Goal: Navigation & Orientation: Find specific page/section

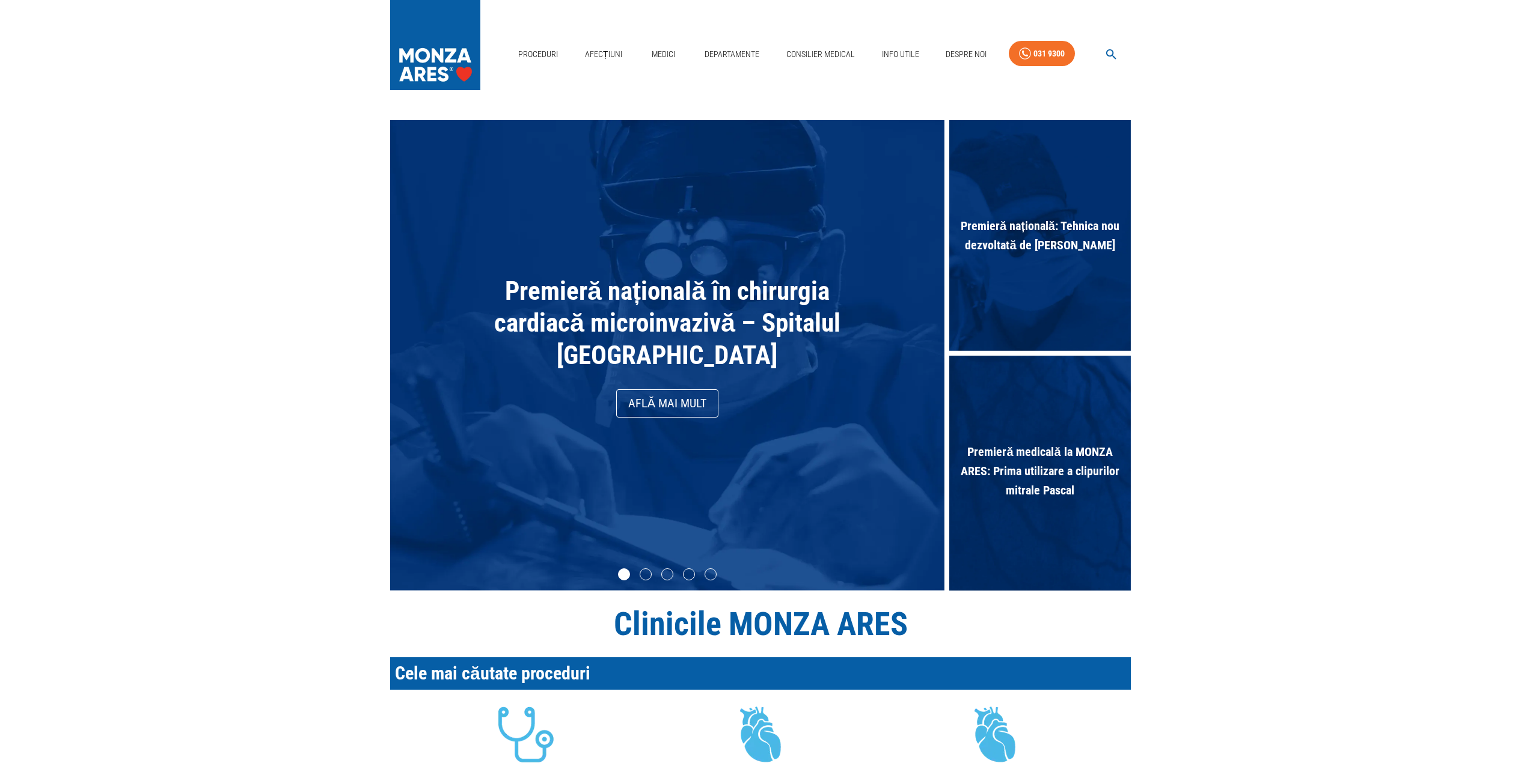
click at [732, 55] on link "Departamente" at bounding box center [731, 54] width 64 height 24
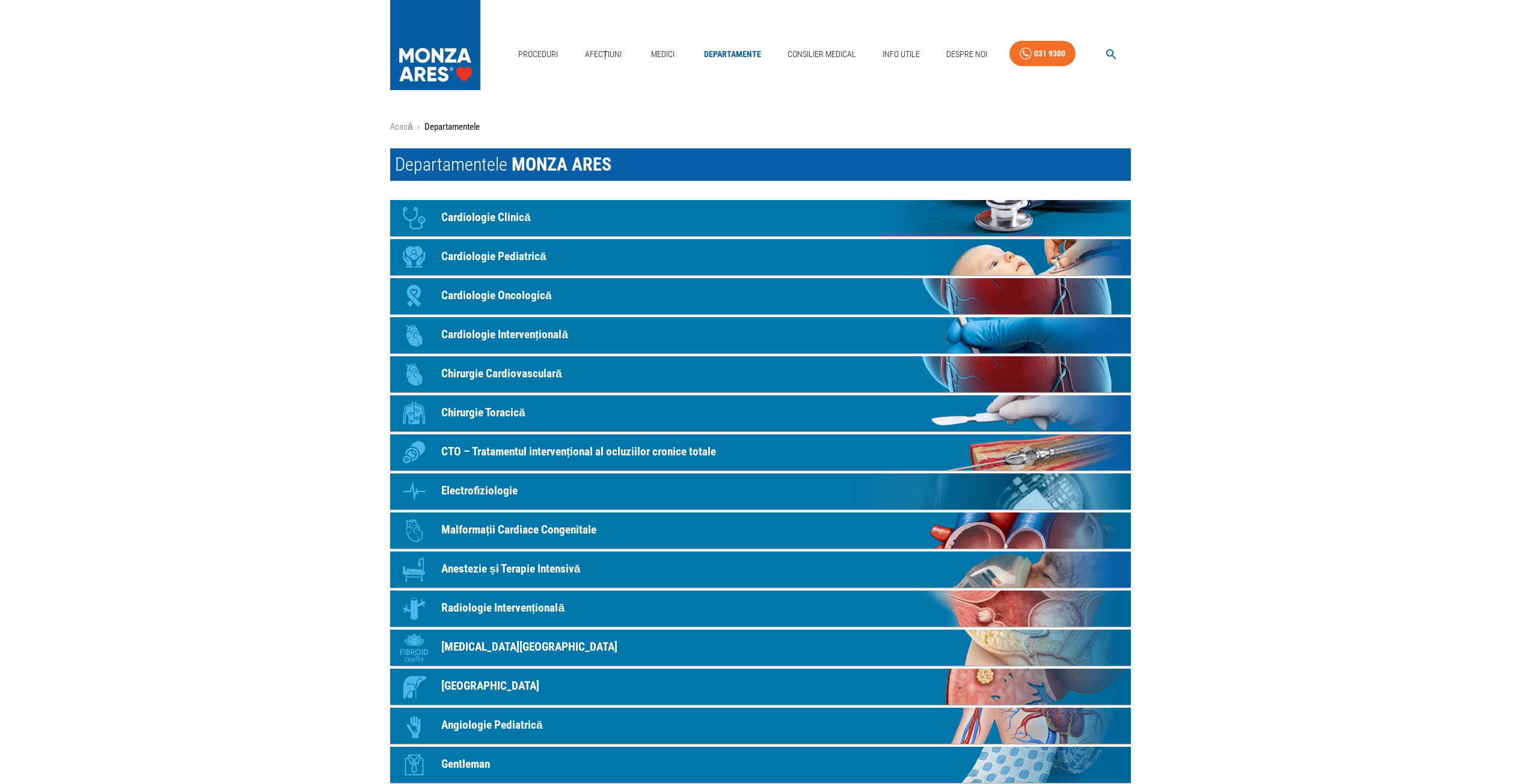
click at [1201, 481] on main "Acasă › Departamentele Departamentele MONZA ARES Icon Cardiologie Clinică Icon …" at bounding box center [760, 551] width 1521 height 861
click at [1021, 378] on link "Icon Chirurgie Cardiovasculară" at bounding box center [760, 375] width 741 height 36
click at [1028, 298] on link "Icon Cardiologie Oncologică" at bounding box center [760, 296] width 741 height 36
